Goal: Information Seeking & Learning: Learn about a topic

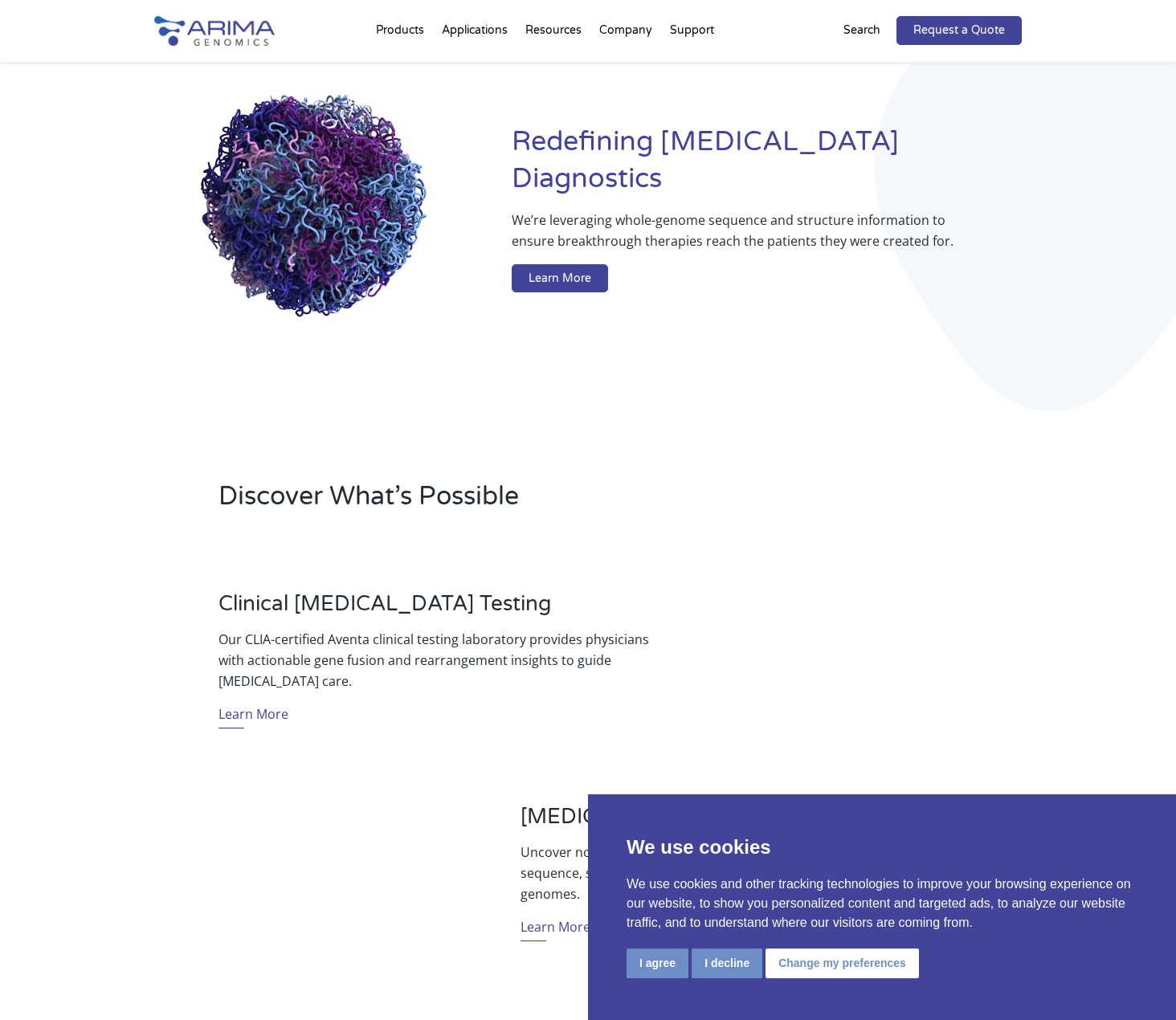
scroll to position [128, 0]
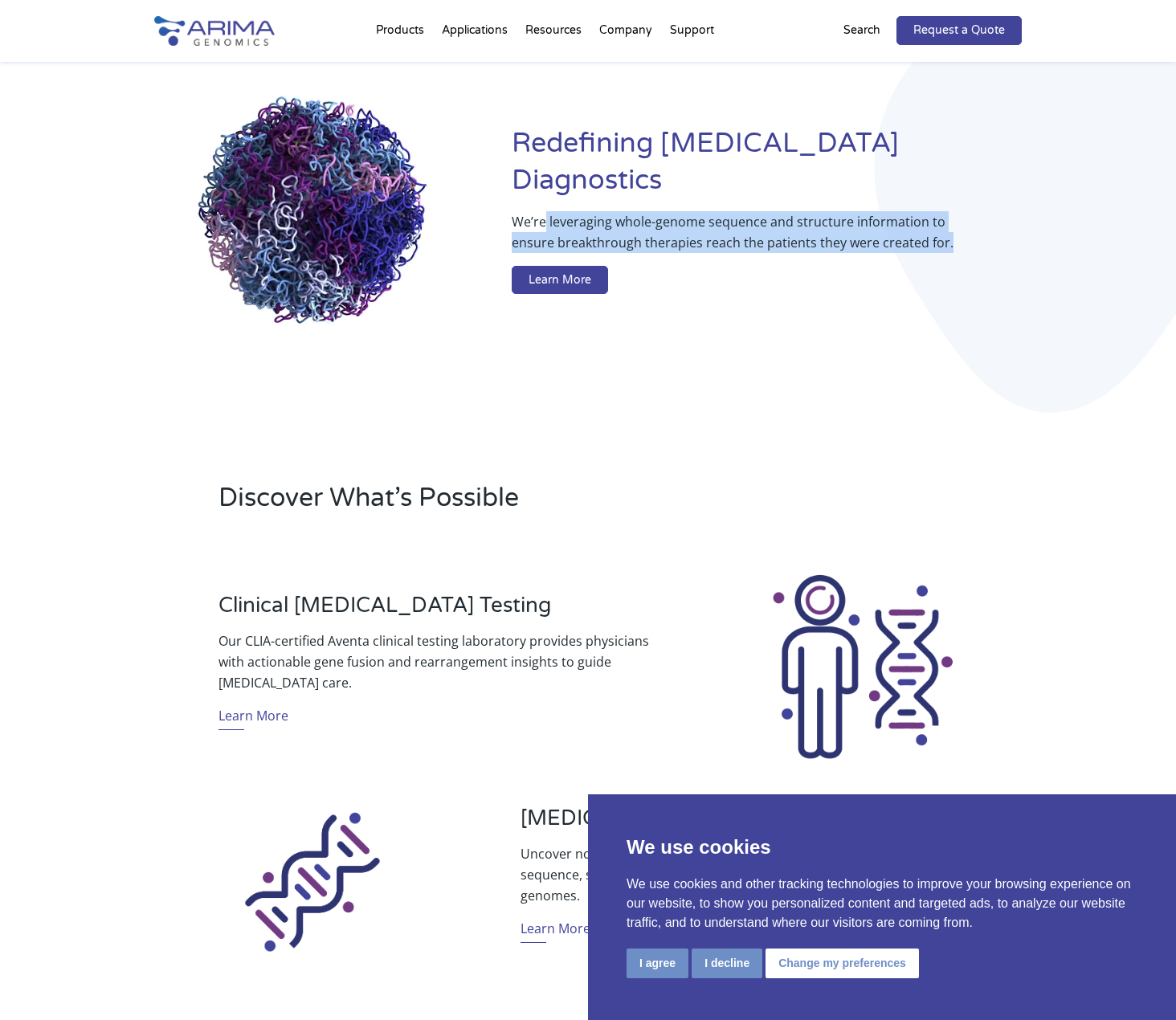
drag, startPoint x: 542, startPoint y: 200, endPoint x: 944, endPoint y: 224, distance: 402.7
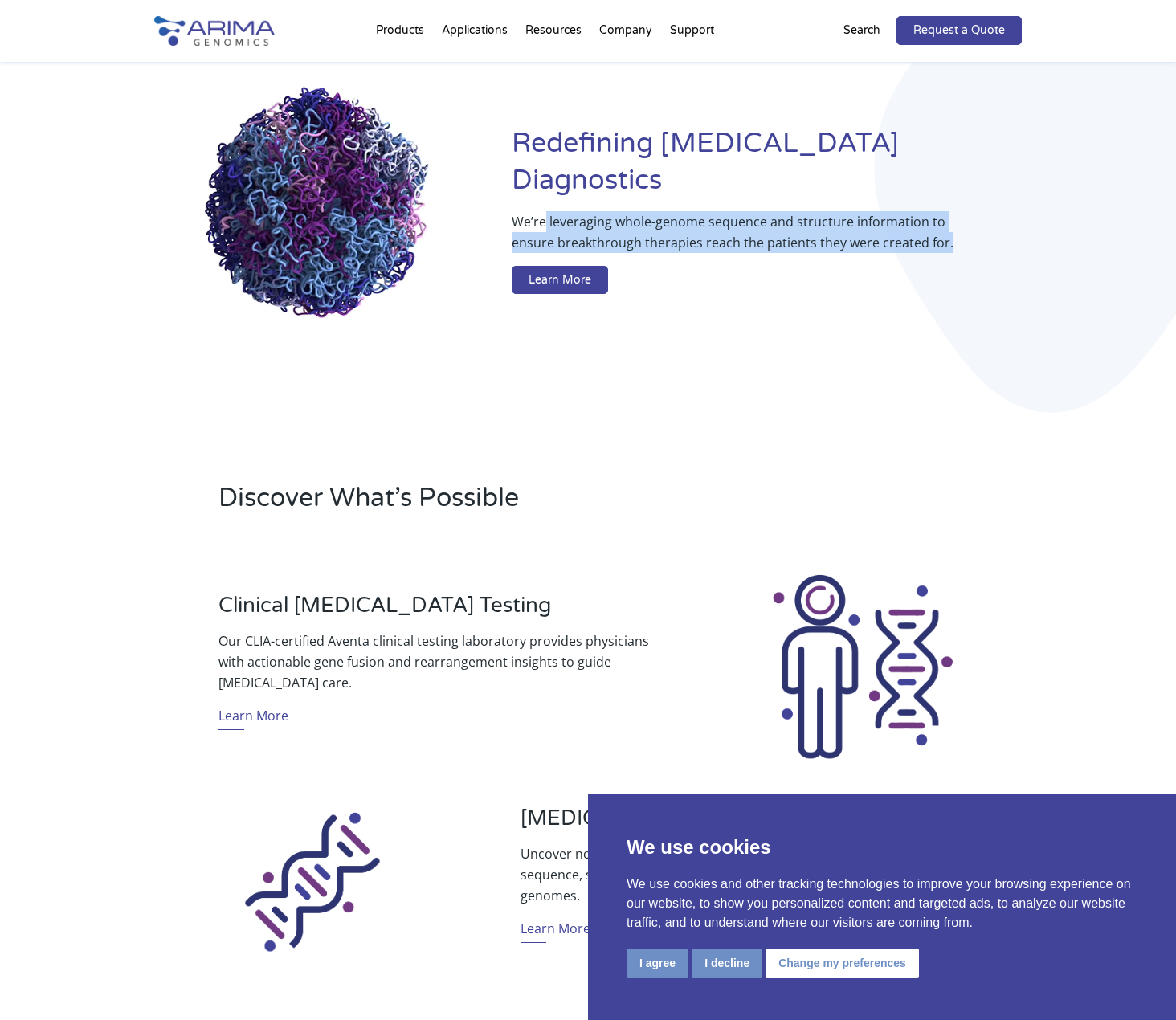
click at [944, 224] on p "We’re leveraging whole-genome sequence and structure information to ensure brea…" at bounding box center [734, 238] width 446 height 55
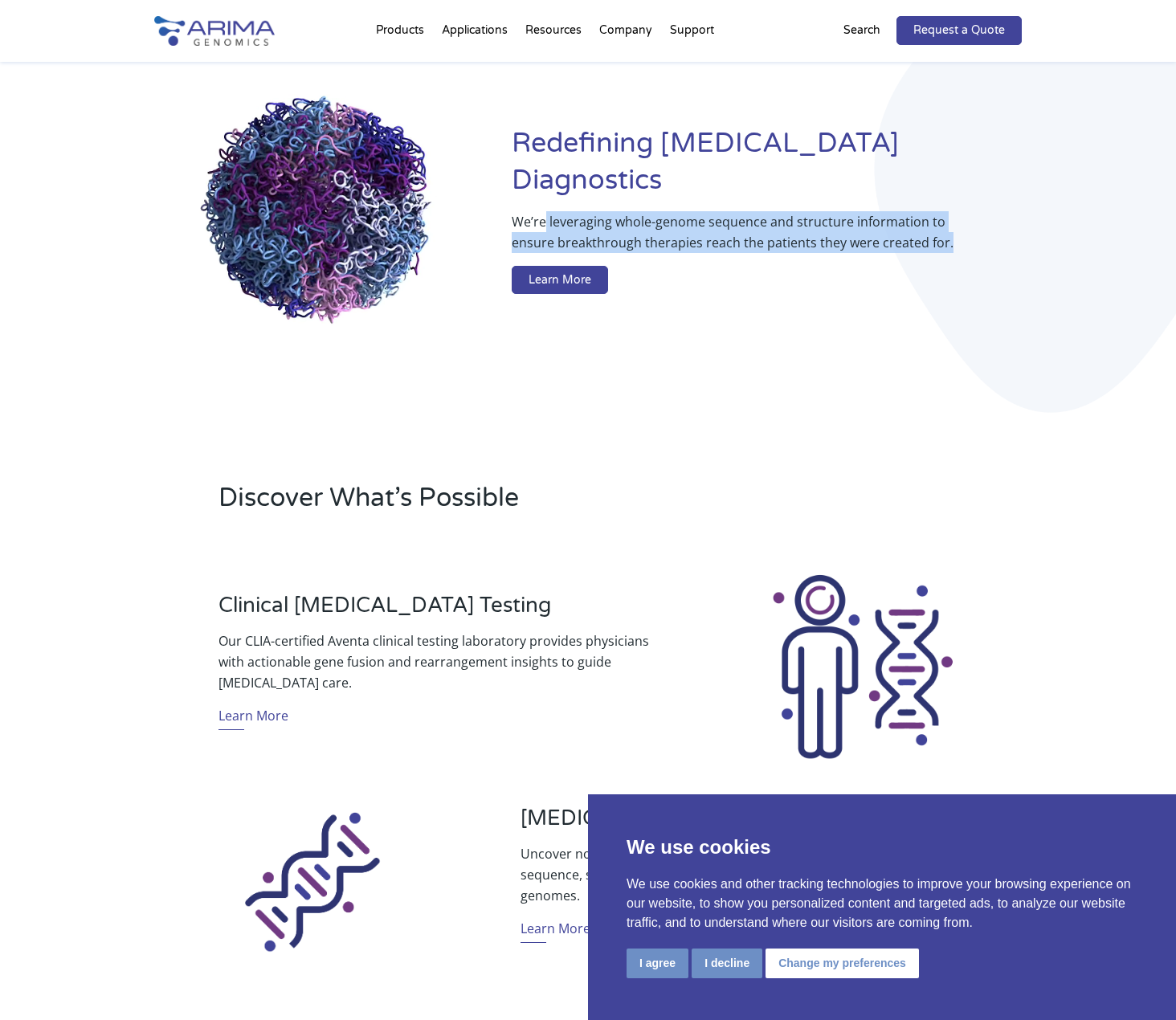
copy p "leveraging whole-genome sequence and structure information to ensure breakthrou…"
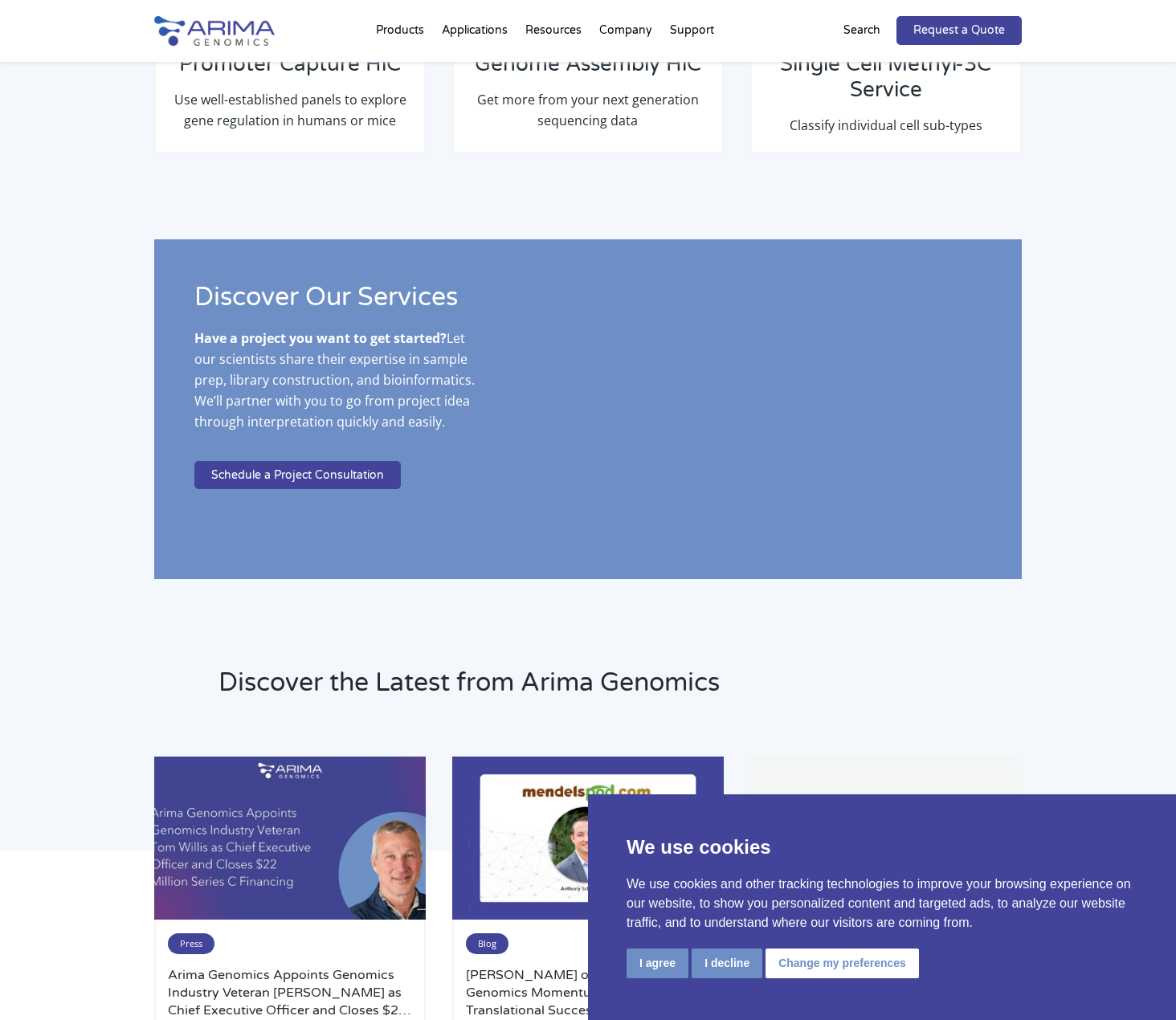
scroll to position [2827, 0]
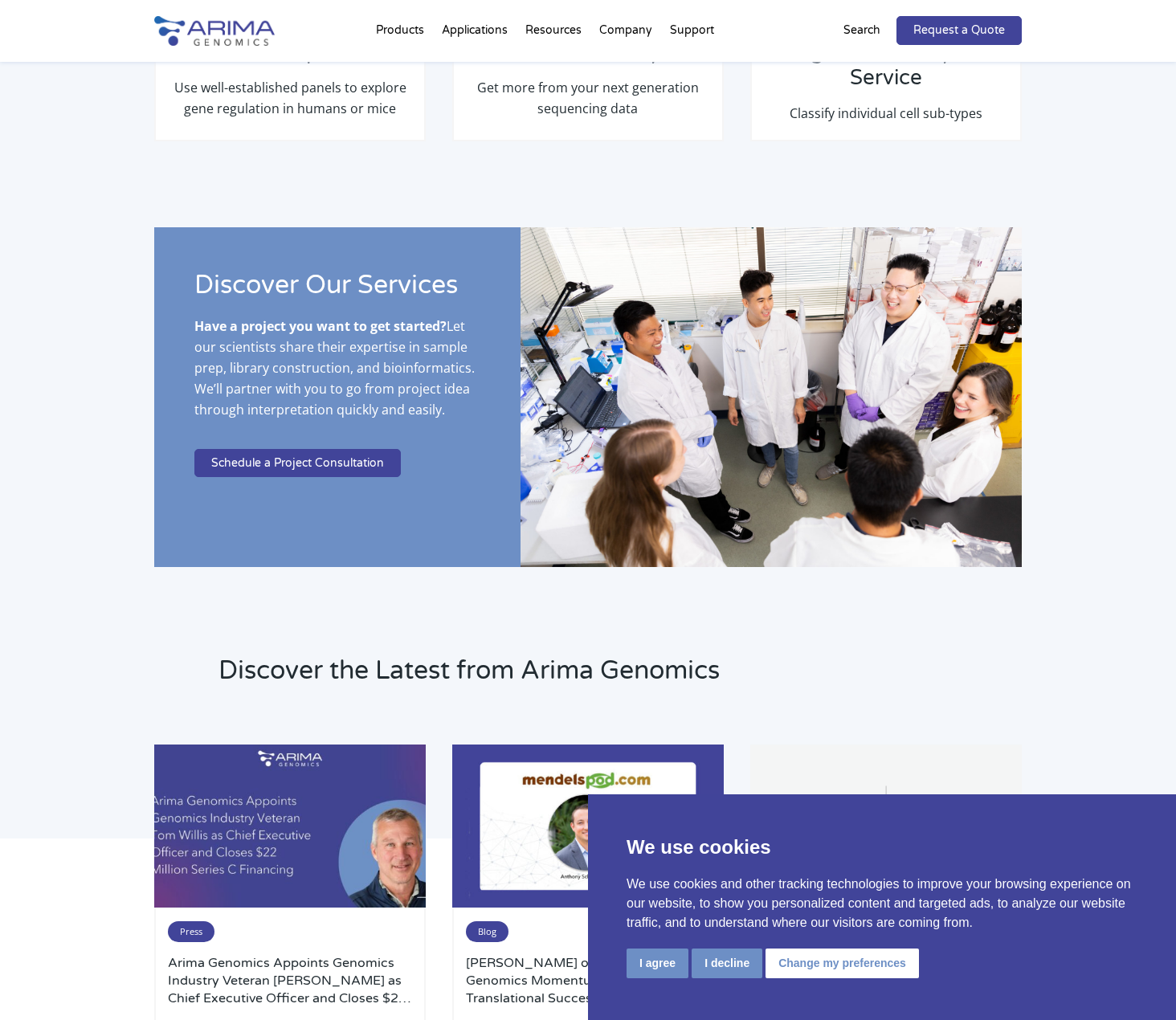
click at [205, 23] on img at bounding box center [214, 31] width 121 height 30
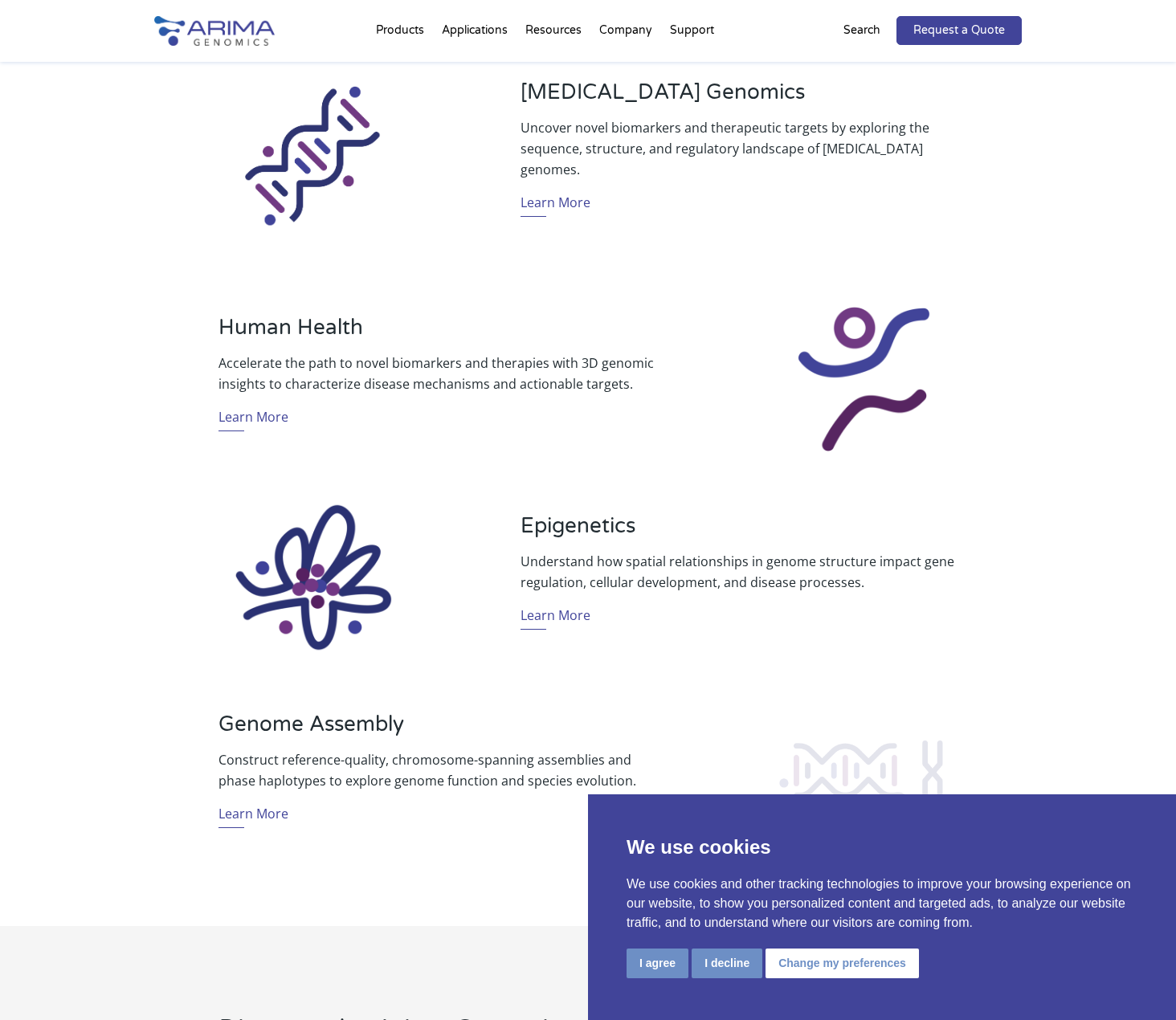
scroll to position [835, 0]
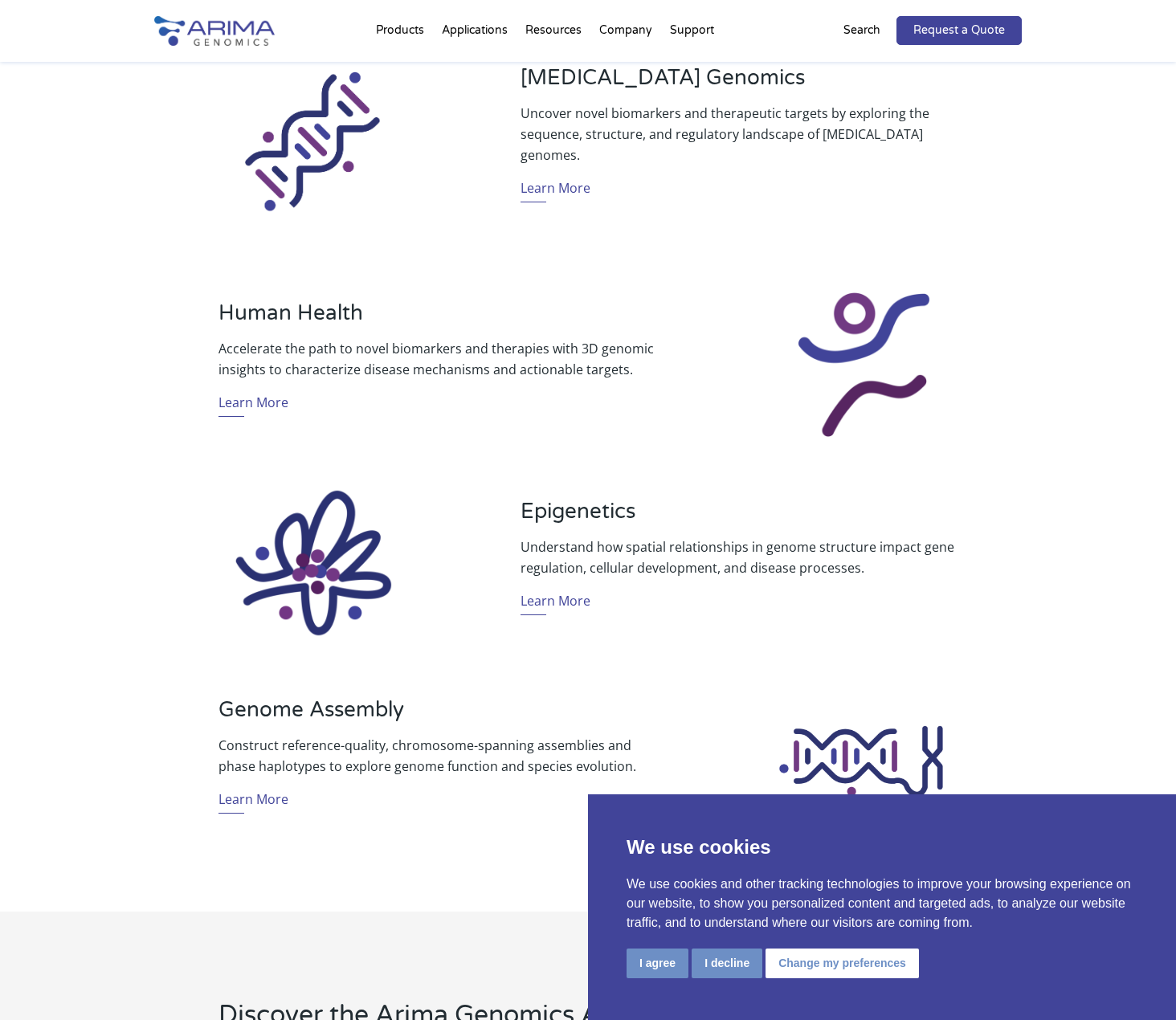
click at [581, 512] on h3 "Epigenetics" at bounding box center [738, 517] width 437 height 38
copy h3 "Epigenetics"
drag, startPoint x: 259, startPoint y: 708, endPoint x: 402, endPoint y: 705, distance: 143.0
click at [402, 705] on h3 "Genome Assembly" at bounding box center [437, 715] width 437 height 38
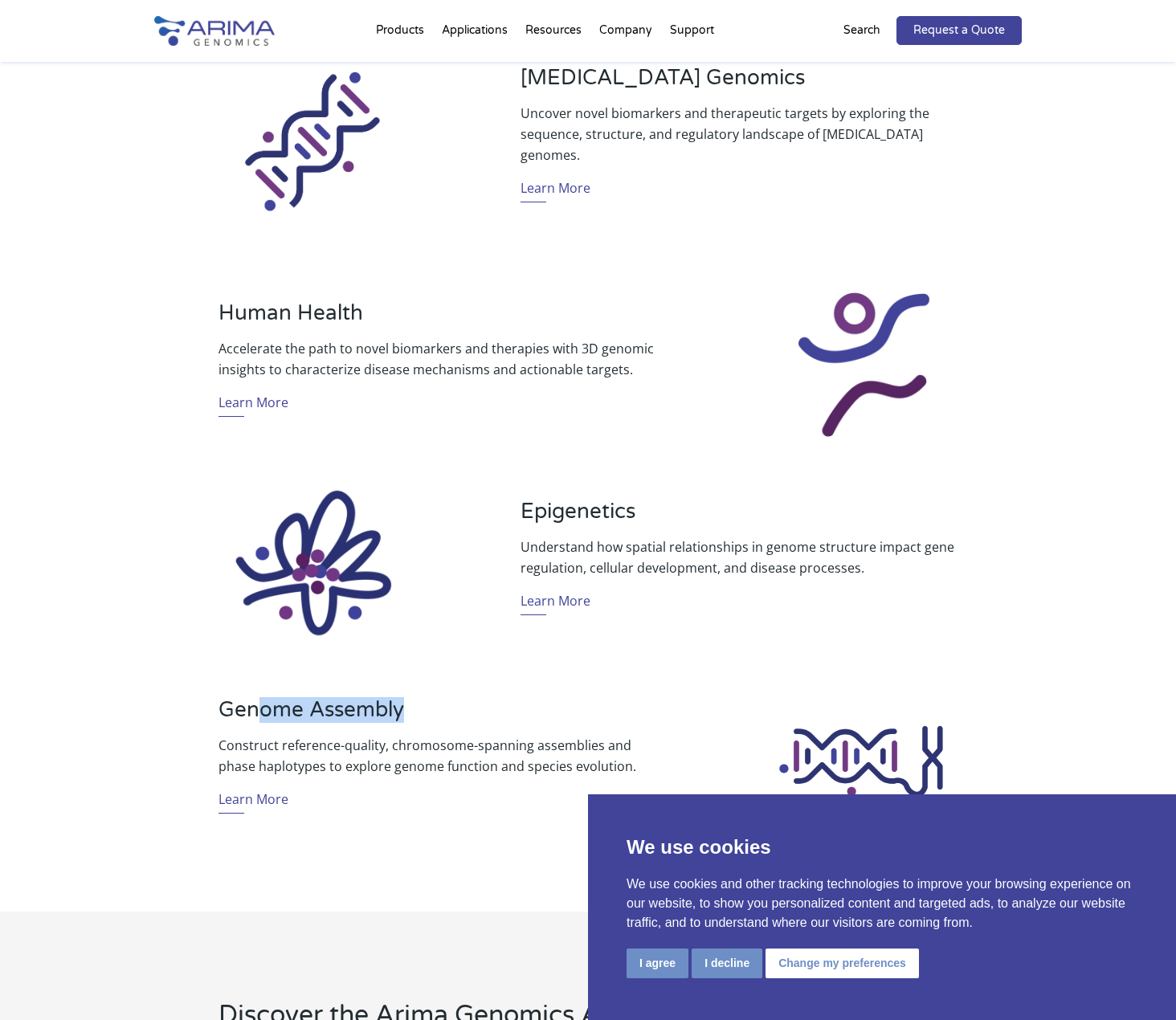
click at [402, 707] on h3 "Genome Assembly" at bounding box center [437, 715] width 437 height 38
drag, startPoint x: 432, startPoint y: 708, endPoint x: 213, endPoint y: 716, distance: 219.1
click at [213, 716] on div "Genome Assembly Construct reference-quality, chromosome-spanning assemblies and…" at bounding box center [404, 761] width 501 height 128
